Goal: Task Accomplishment & Management: Manage account settings

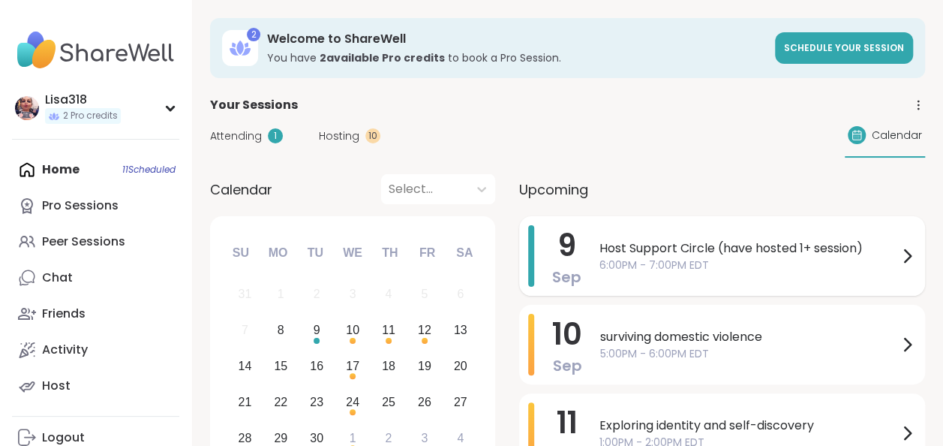
click at [746, 269] on span "6:00PM - 7:00PM EDT" at bounding box center [748, 265] width 299 height 16
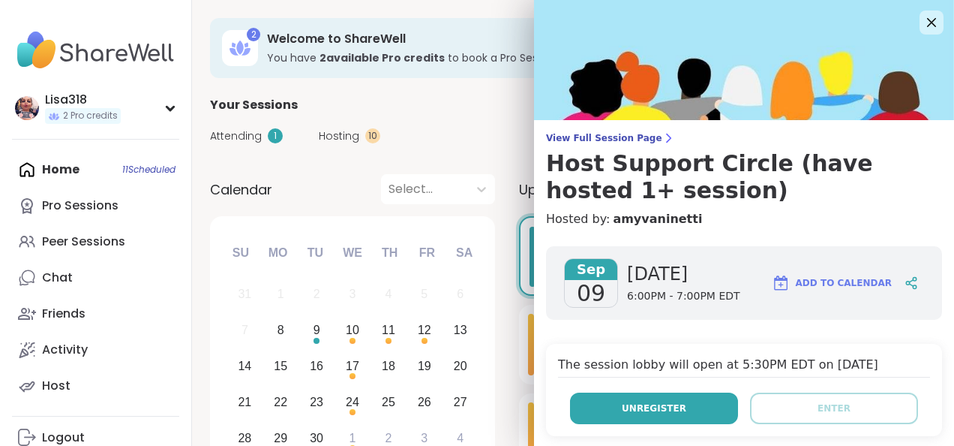
click at [637, 411] on span "Unregister" at bounding box center [654, 408] width 65 height 14
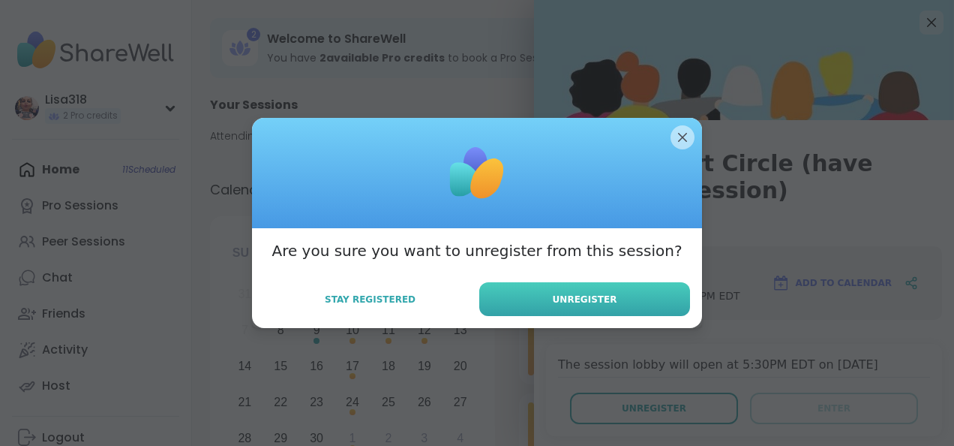
click at [587, 291] on button "Unregister" at bounding box center [584, 299] width 211 height 34
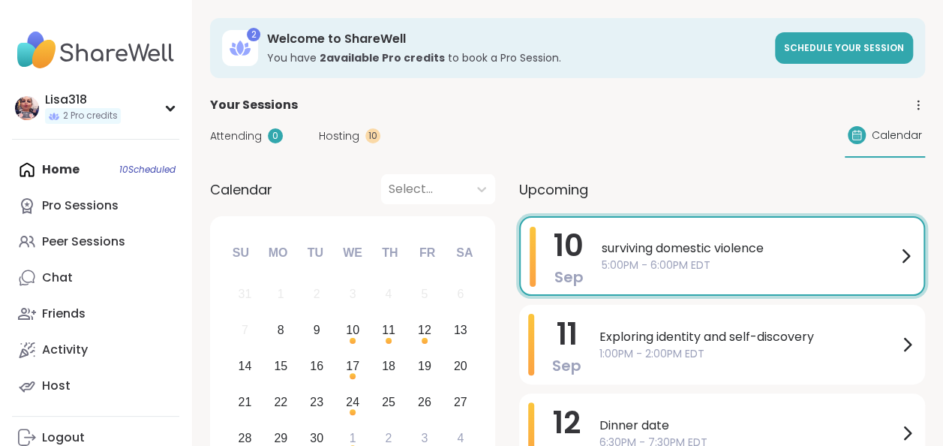
click at [712, 252] on span "surviving domestic violence" at bounding box center [749, 248] width 295 height 18
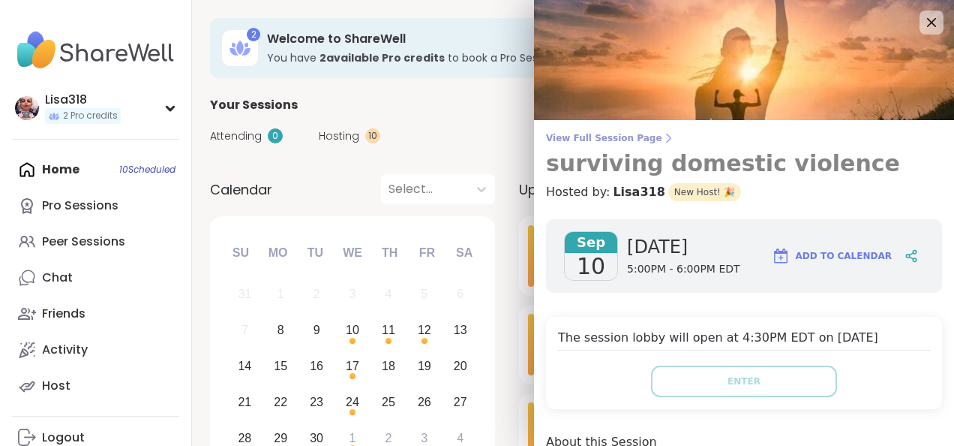
click at [851, 167] on h3 "surviving domestic violence" at bounding box center [744, 163] width 396 height 27
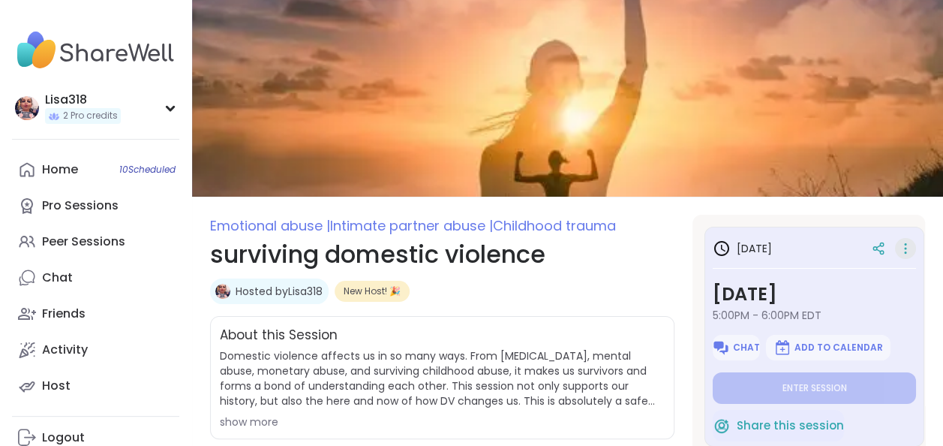
click at [905, 244] on icon at bounding box center [906, 245] width 2 height 2
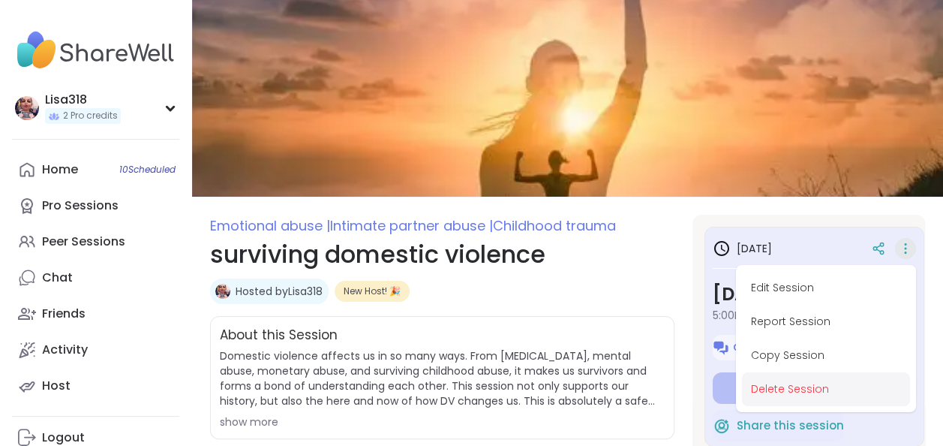
click at [805, 388] on button "Delete Session" at bounding box center [826, 389] width 168 height 34
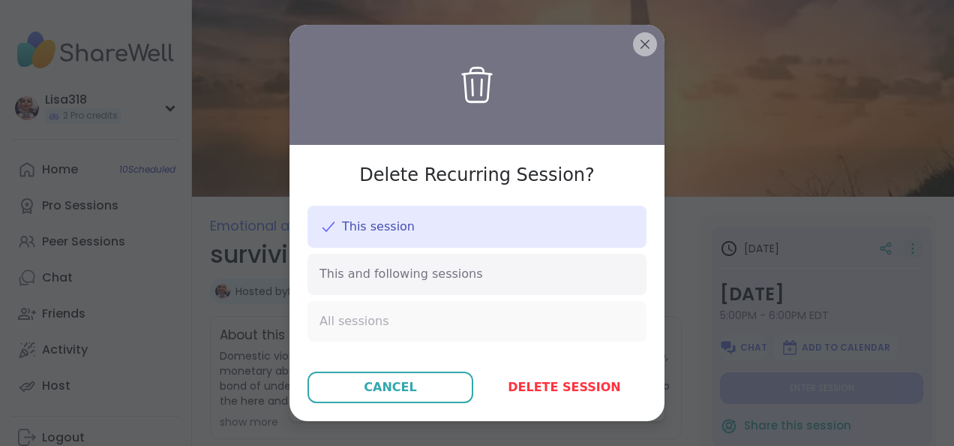
click at [440, 312] on div "All sessions" at bounding box center [477, 321] width 339 height 41
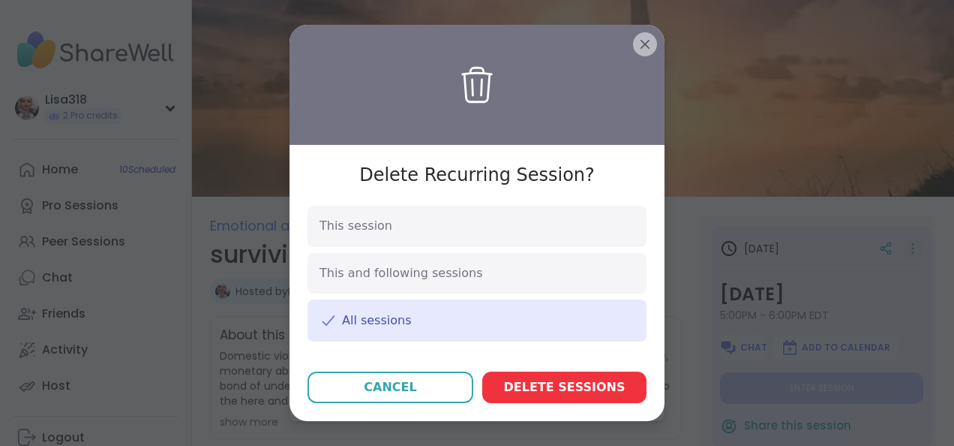
click at [574, 390] on span "Delete session s" at bounding box center [565, 387] width 122 height 18
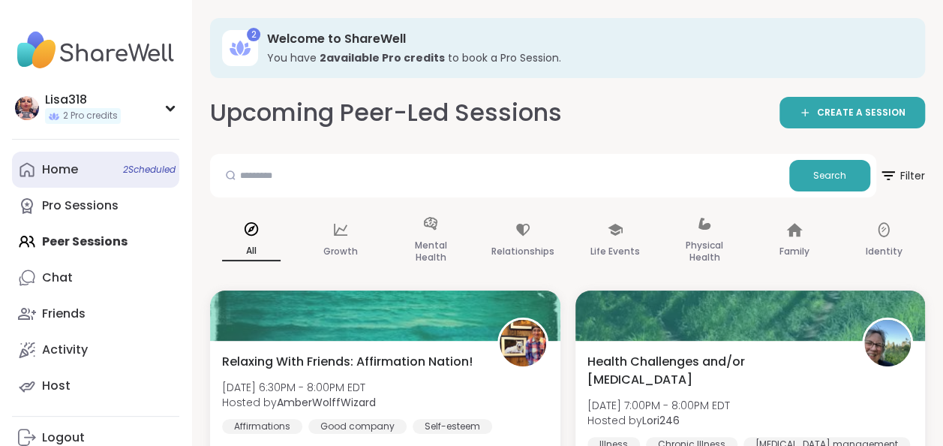
click at [152, 167] on span "2 Scheduled" at bounding box center [149, 170] width 53 height 12
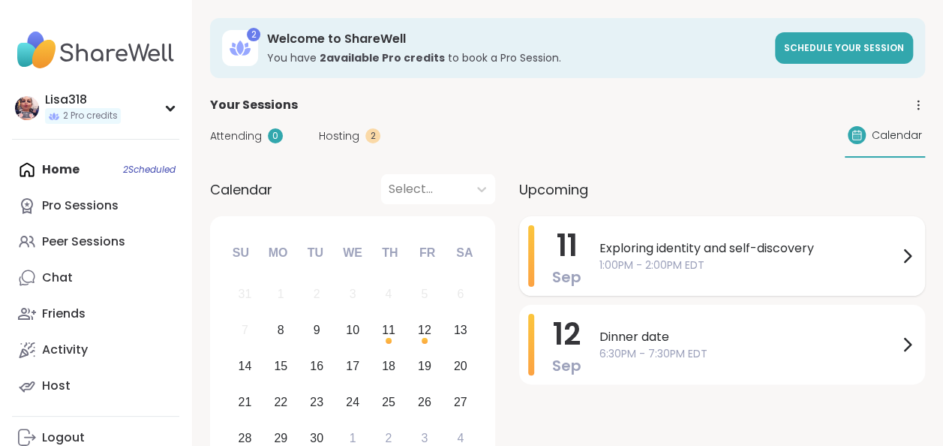
click at [637, 261] on span "1:00PM - 2:00PM EDT" at bounding box center [748, 265] width 299 height 16
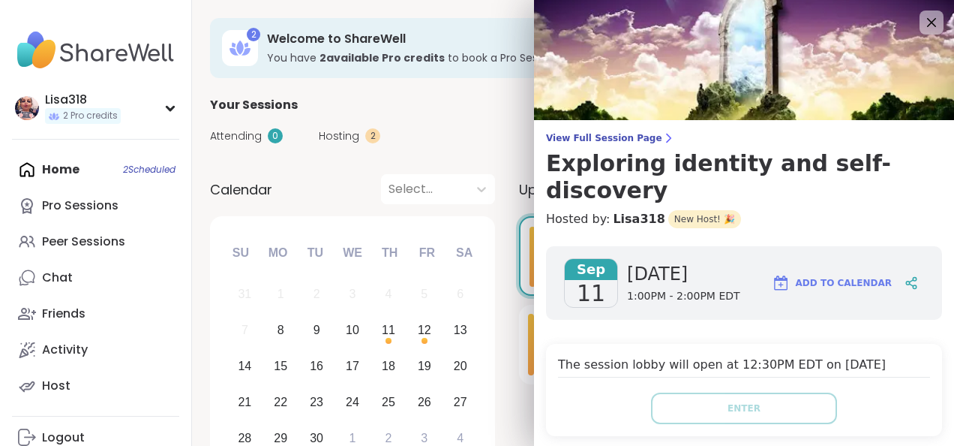
click at [729, 210] on h4 "Hosted by: Lisa318 New Host! 🎉" at bounding box center [744, 219] width 396 height 18
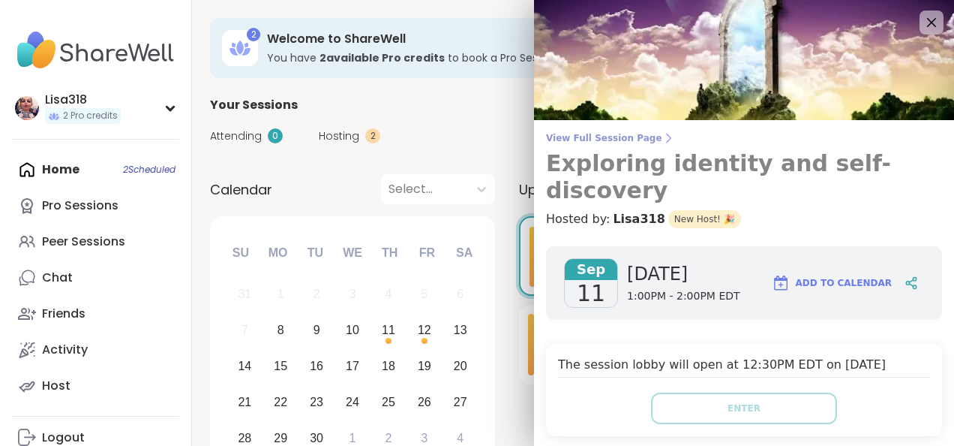
click at [612, 138] on span "View Full Session Page" at bounding box center [744, 138] width 396 height 12
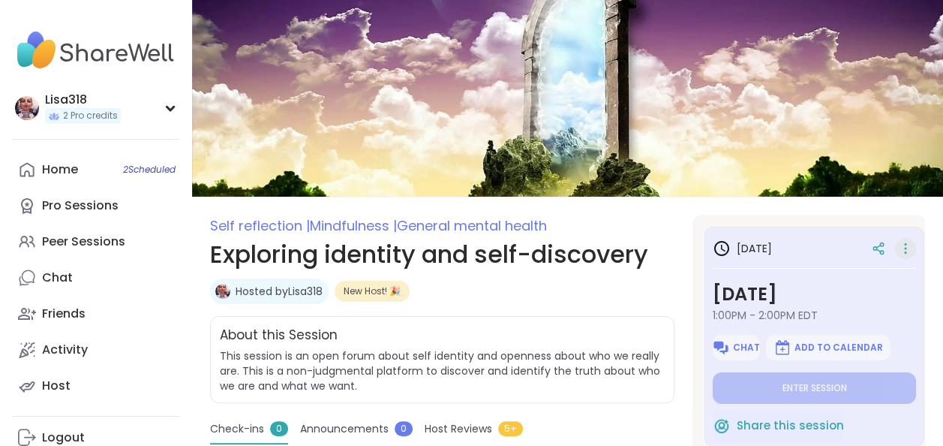
click at [898, 251] on icon at bounding box center [905, 248] width 15 height 21
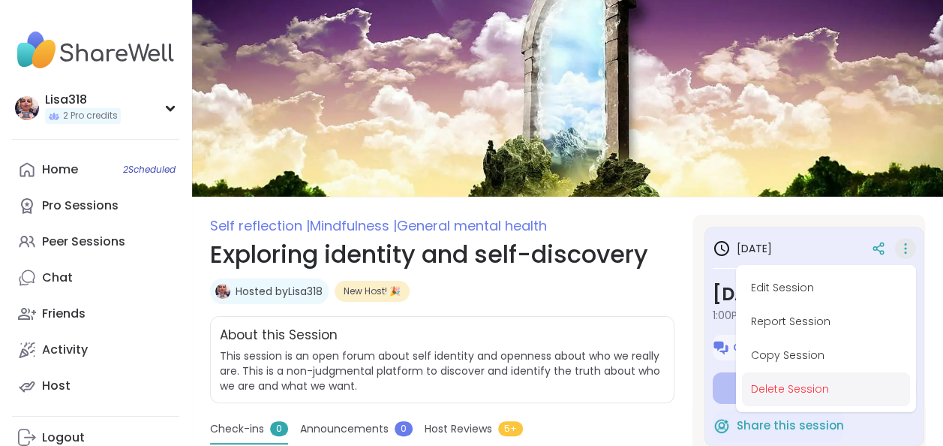
click at [785, 386] on button "Delete Session" at bounding box center [826, 389] width 168 height 34
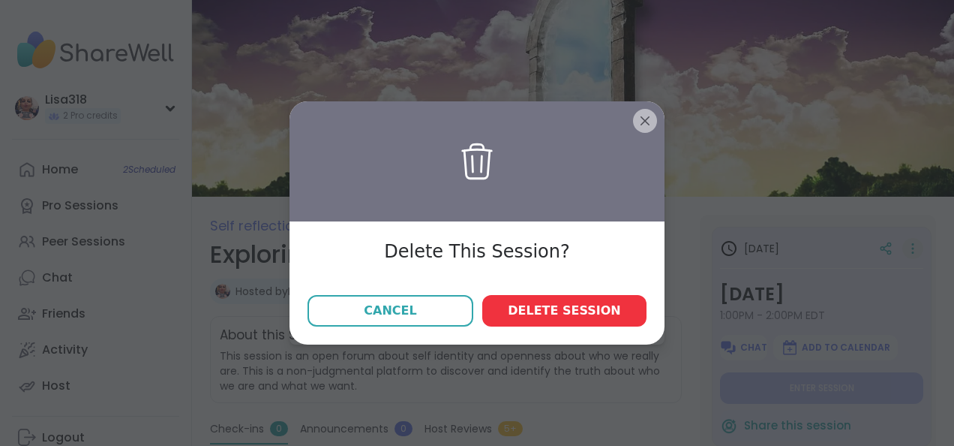
click at [602, 311] on span "Delete session" at bounding box center [564, 311] width 113 height 18
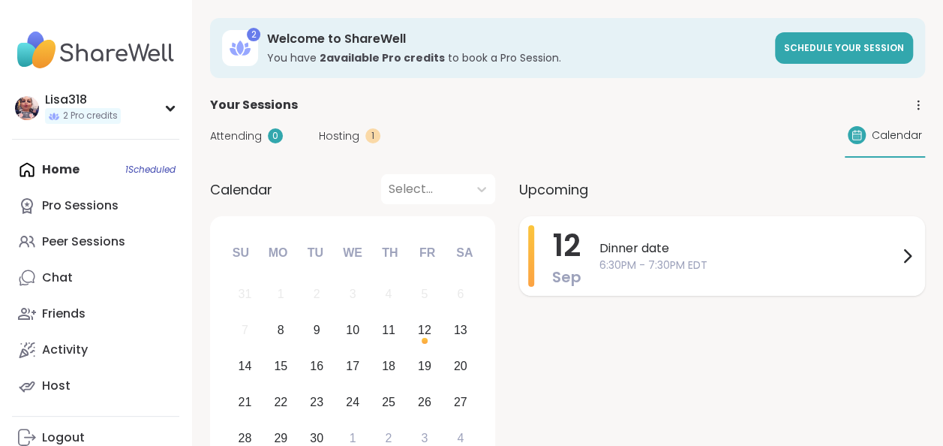
click at [797, 259] on span "6:30PM - 7:30PM EDT" at bounding box center [748, 265] width 299 height 16
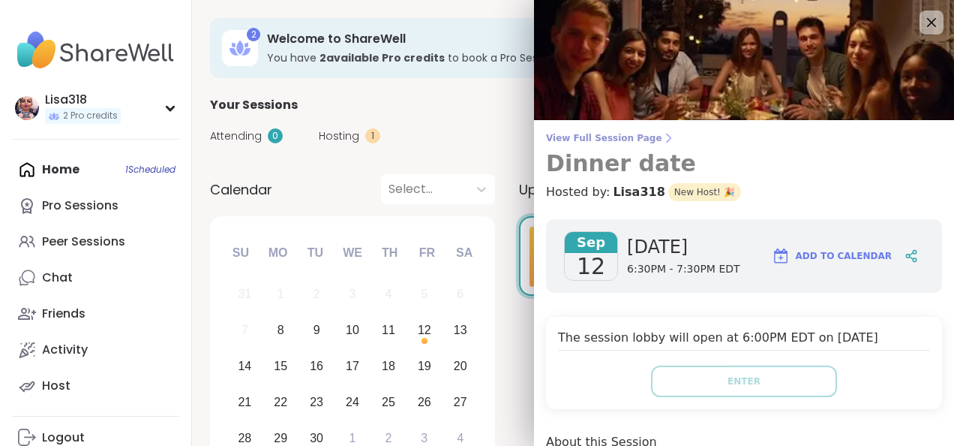
click at [585, 134] on span "View Full Session Page" at bounding box center [744, 138] width 396 height 12
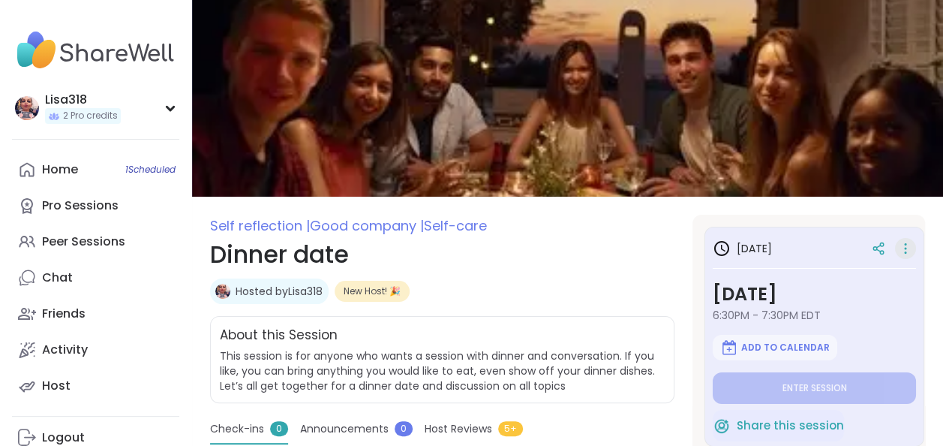
click at [899, 249] on icon at bounding box center [905, 248] width 15 height 21
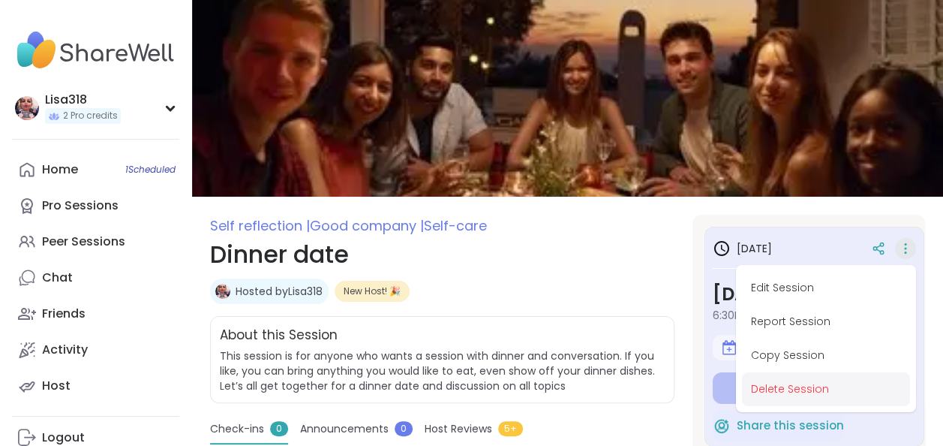
click at [759, 386] on button "Delete Session" at bounding box center [826, 389] width 168 height 34
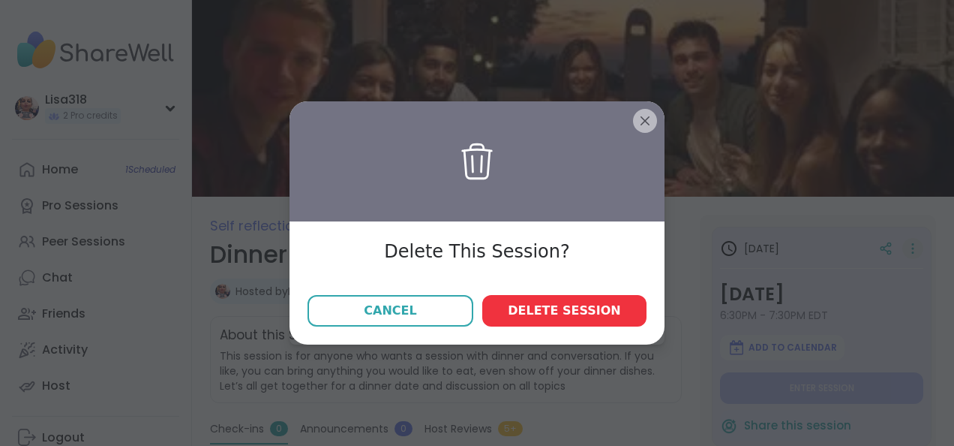
click at [557, 311] on span "Delete session" at bounding box center [564, 311] width 113 height 18
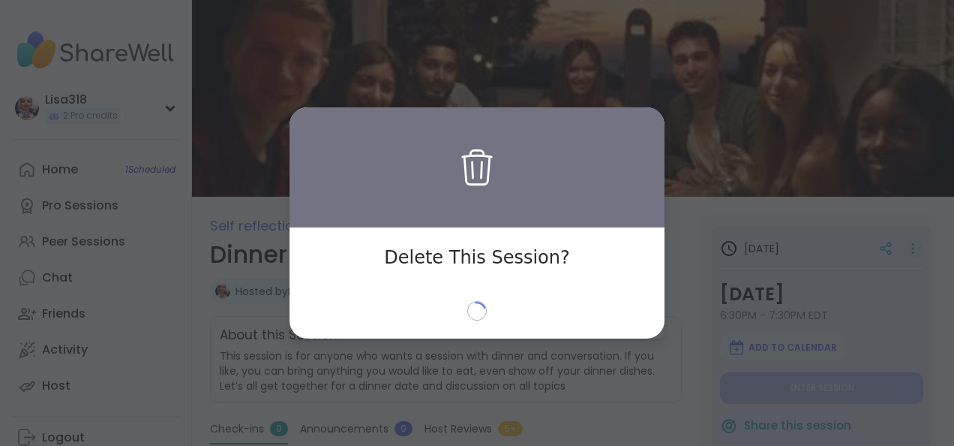
type textarea "*"
